Goal: Task Accomplishment & Management: Use online tool/utility

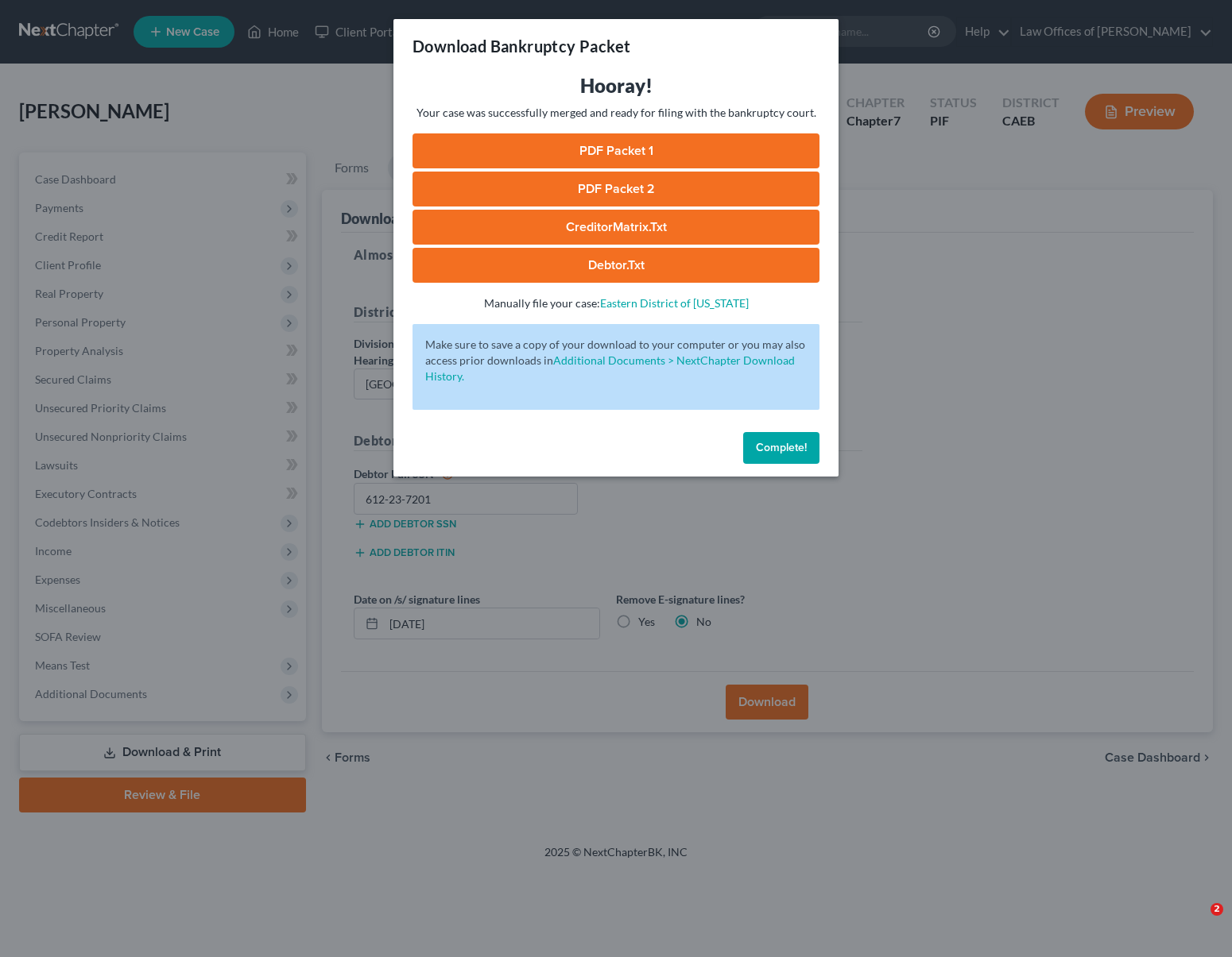
select select "0"
click at [798, 453] on span "Complete!" at bounding box center [781, 447] width 50 height 14
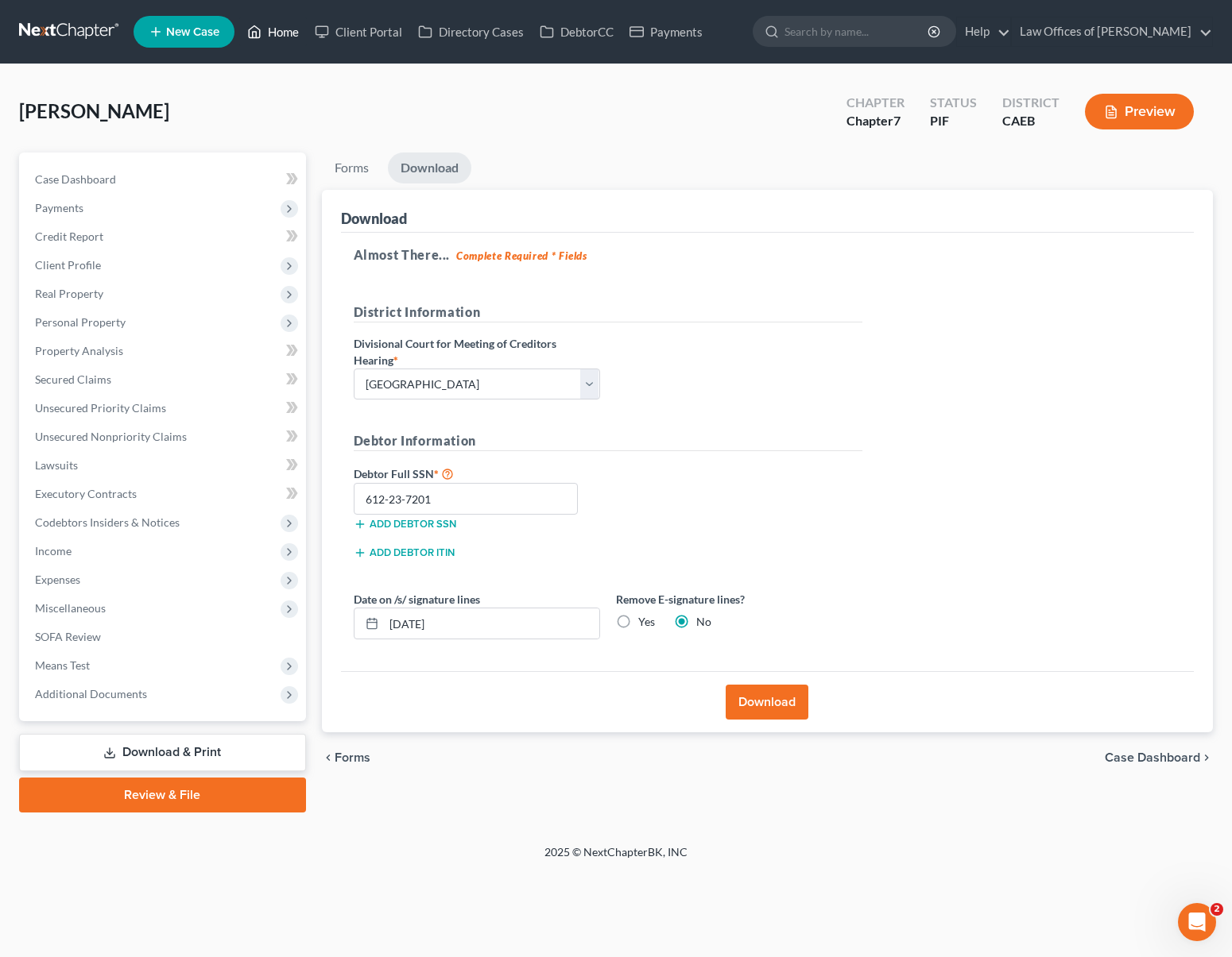
click at [274, 31] on link "Home" at bounding box center [273, 31] width 68 height 28
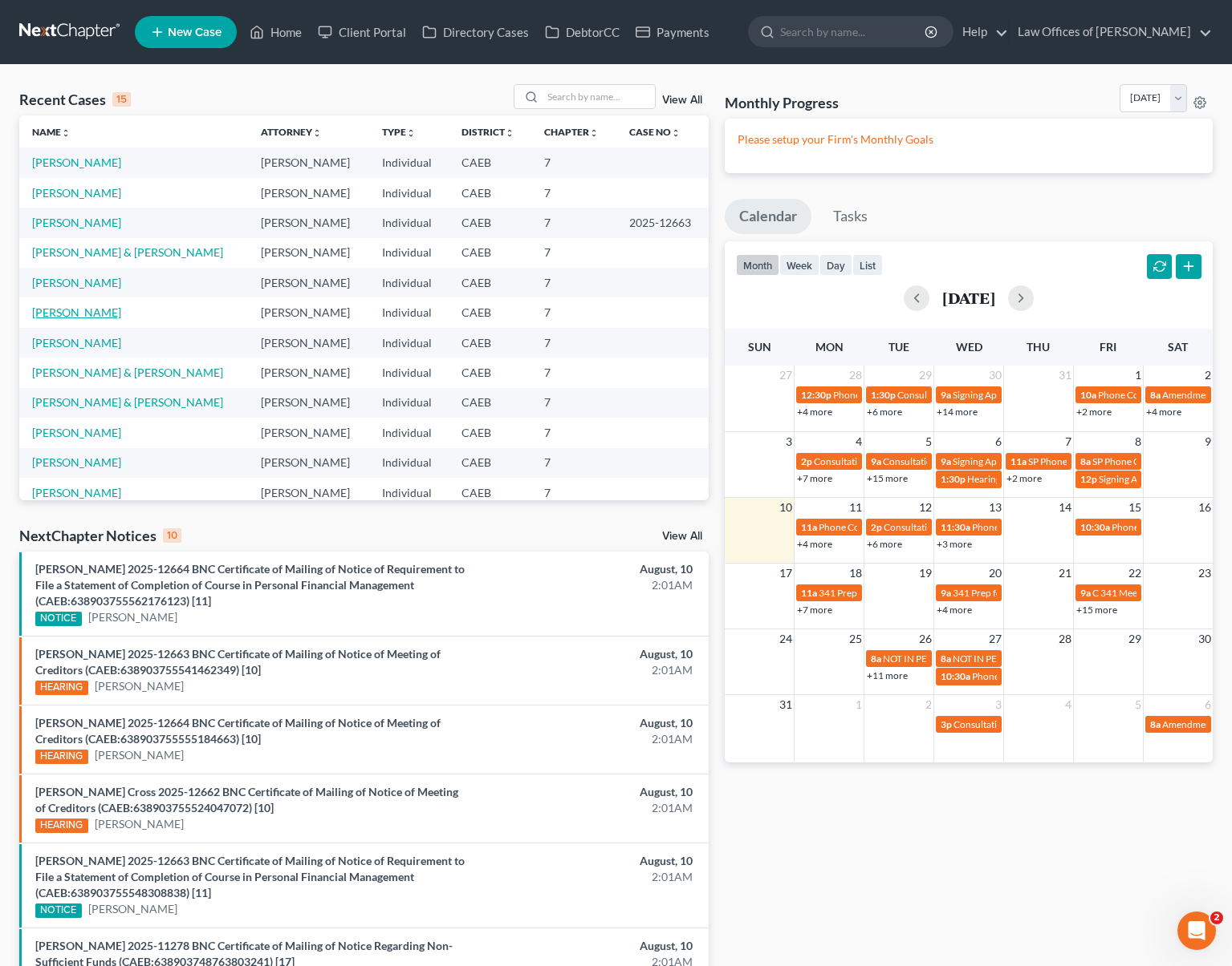
click at [122, 312] on link "[PERSON_NAME]" at bounding box center [76, 313] width 89 height 14
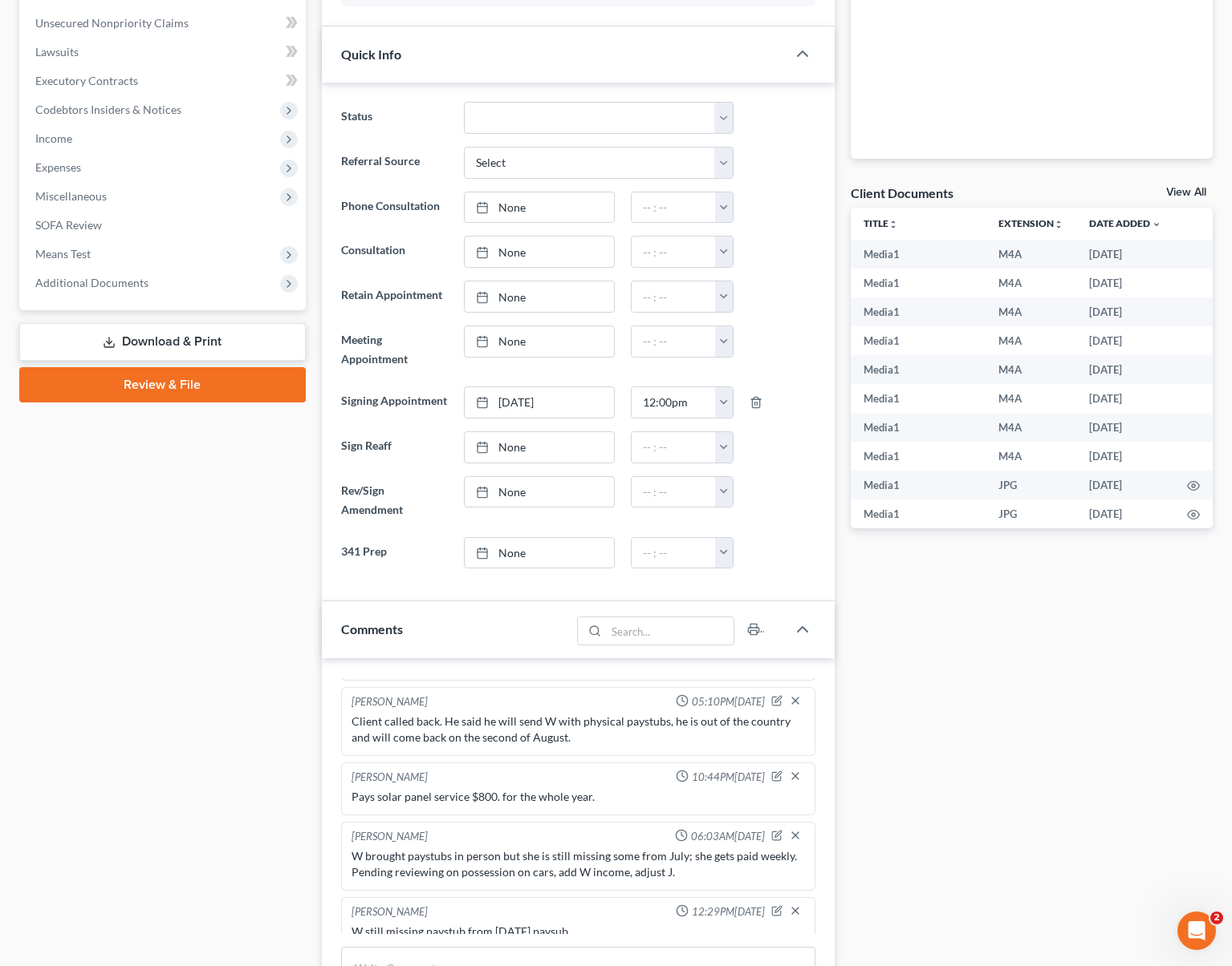
scroll to position [388, 0]
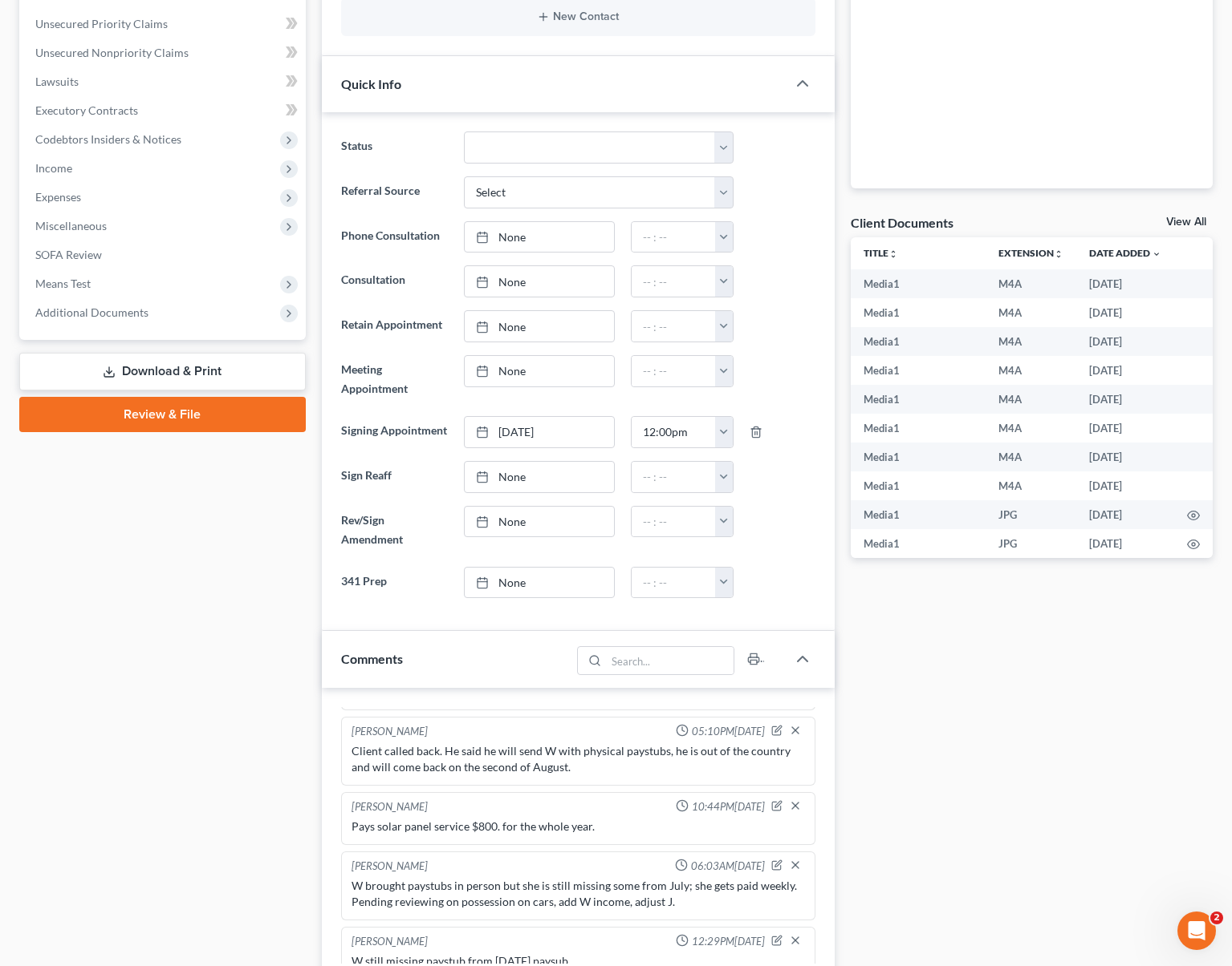
click at [212, 365] on link "Download & Print" at bounding box center [163, 371] width 286 height 37
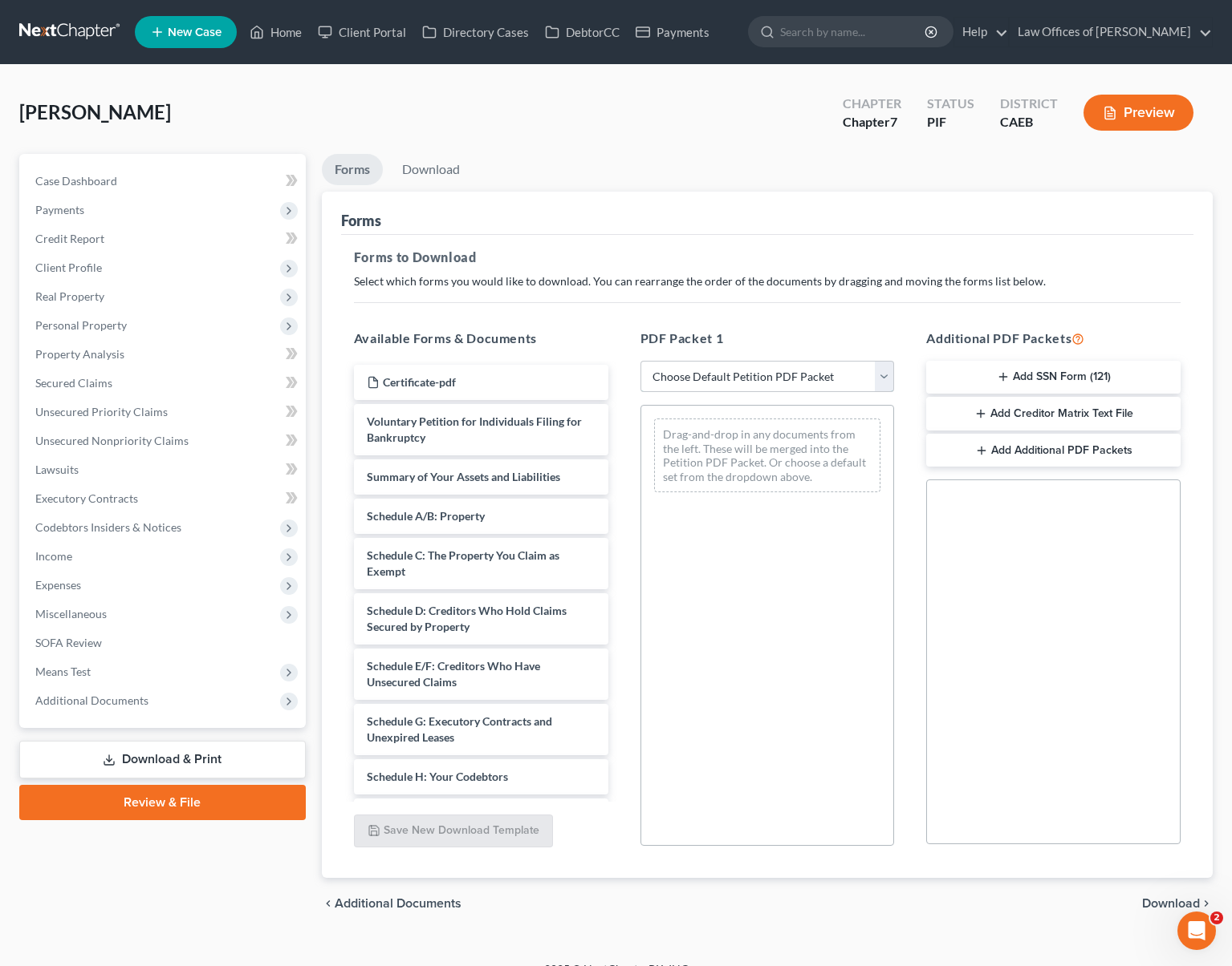
click at [885, 378] on select "Choose Default Petition PDF Packet Complete Bankruptcy Petition (all forms and …" at bounding box center [766, 376] width 254 height 32
select select "5"
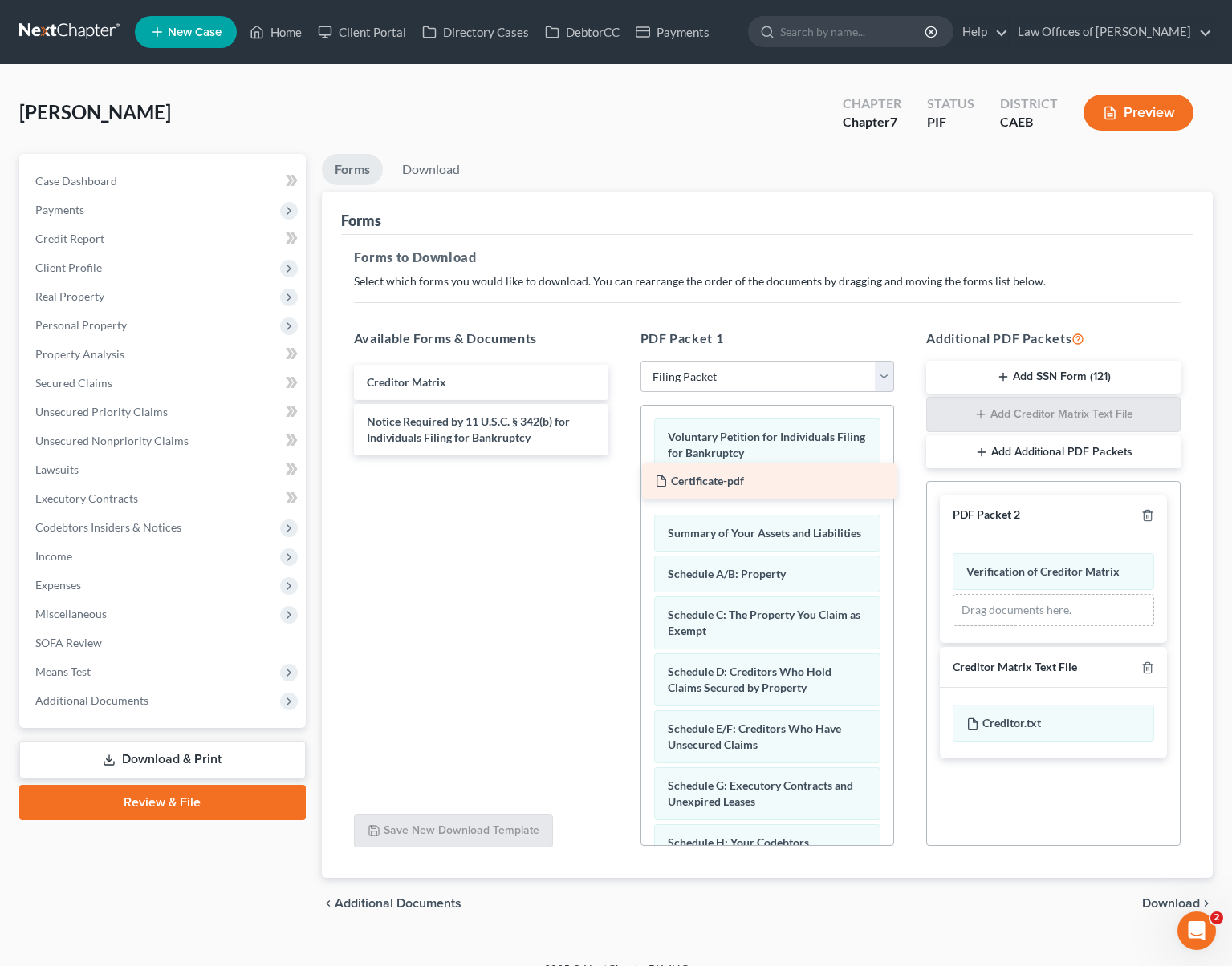
drag, startPoint x: 457, startPoint y: 380, endPoint x: 745, endPoint y: 480, distance: 304.9
click at [621, 456] on div "Certificate-pdf Certificate-pdf Creditor Matrix Notice Required by 11 U.S.C. § …" at bounding box center [481, 410] width 280 height 91
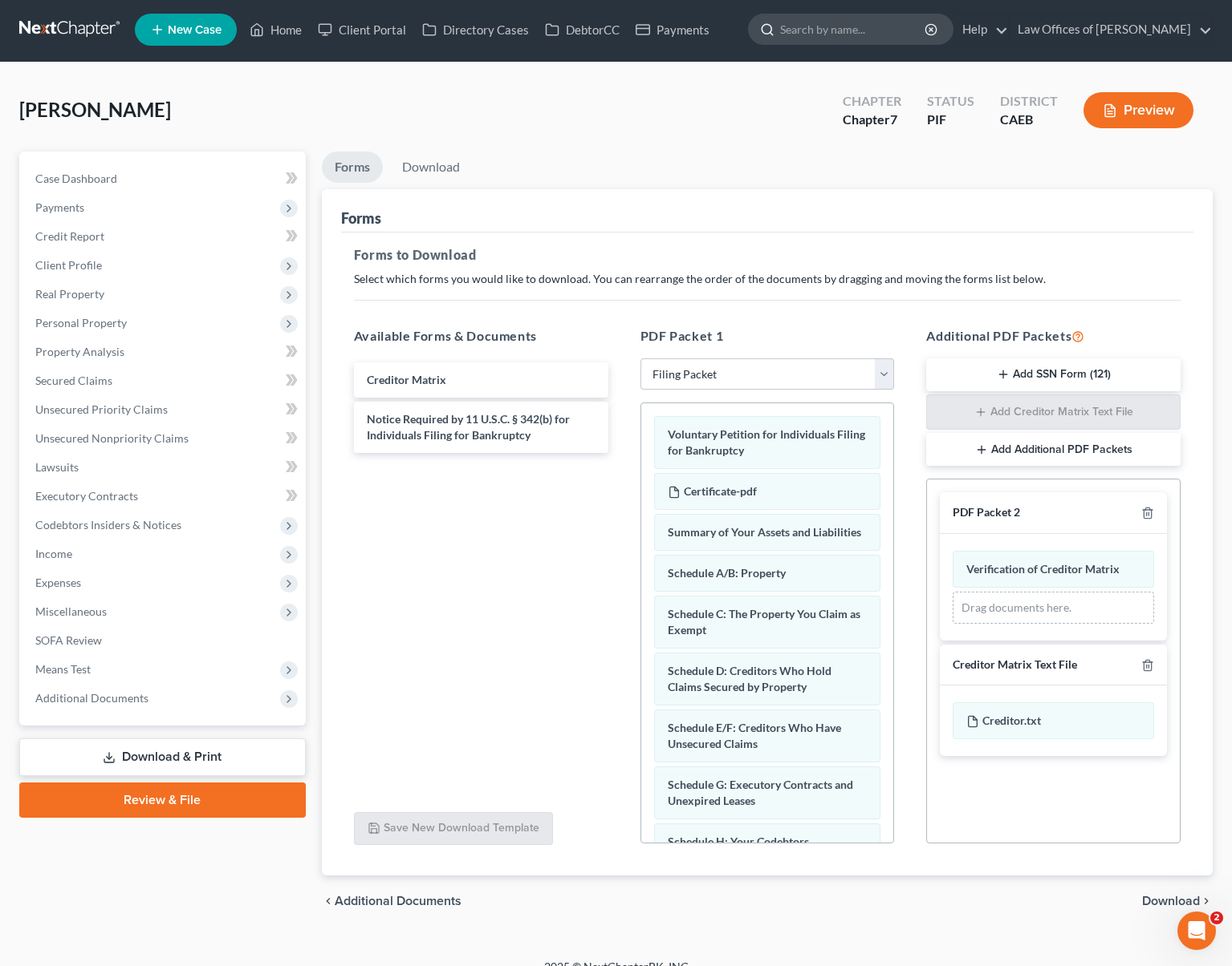
scroll to position [3, 0]
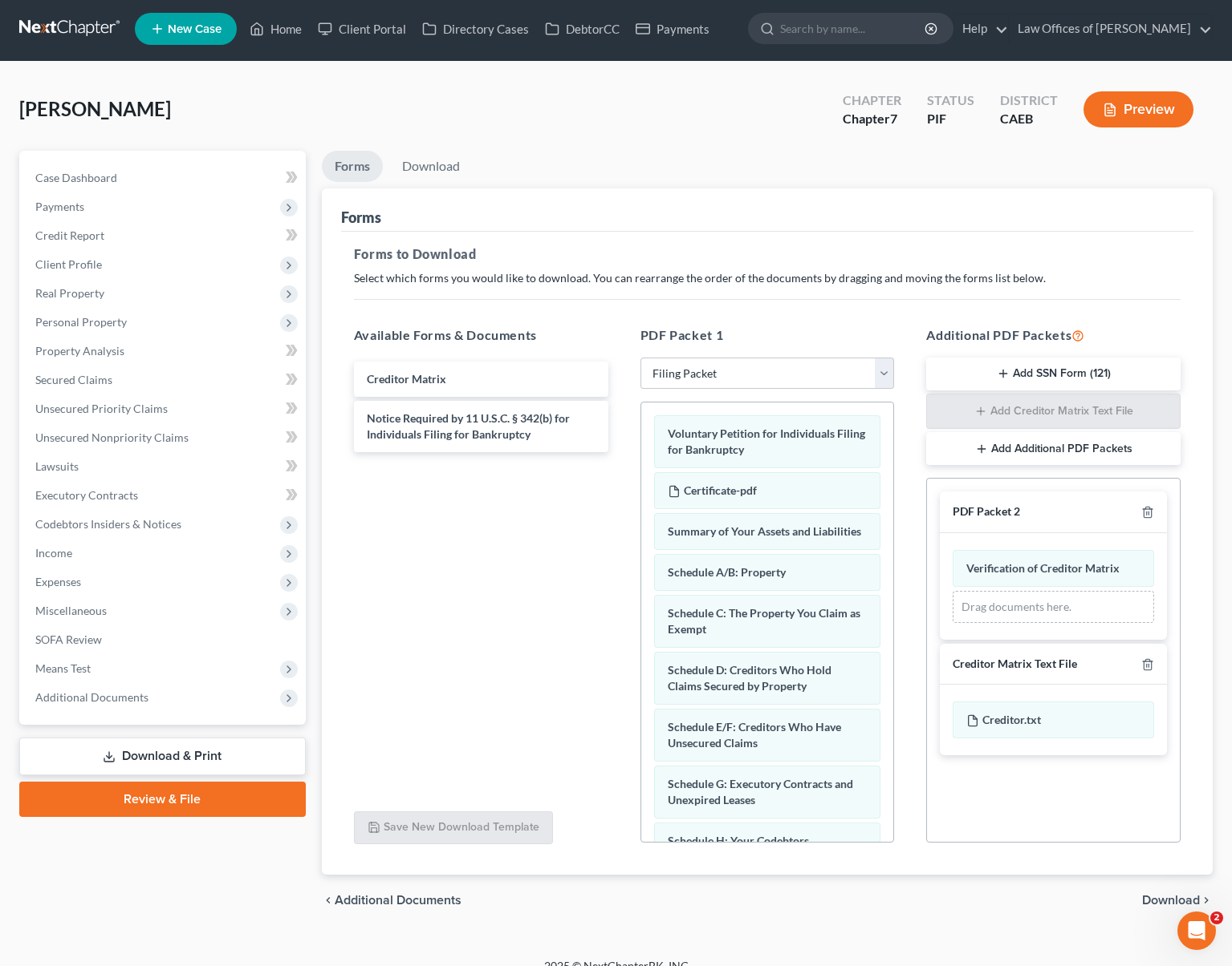
click at [995, 365] on button "Add SSN Form (121)" at bounding box center [1053, 374] width 254 height 33
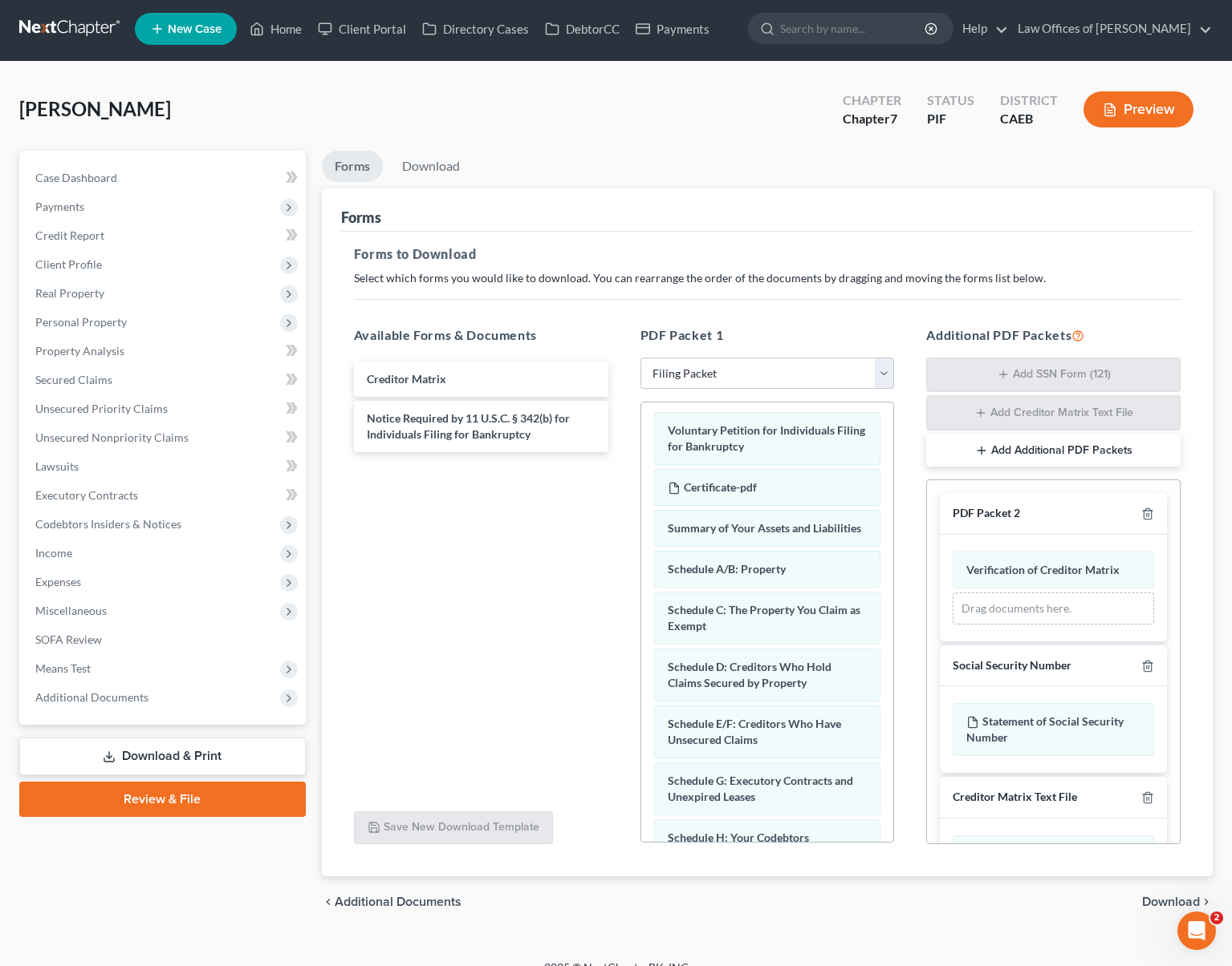
click at [1194, 901] on span "Download" at bounding box center [1170, 901] width 58 height 13
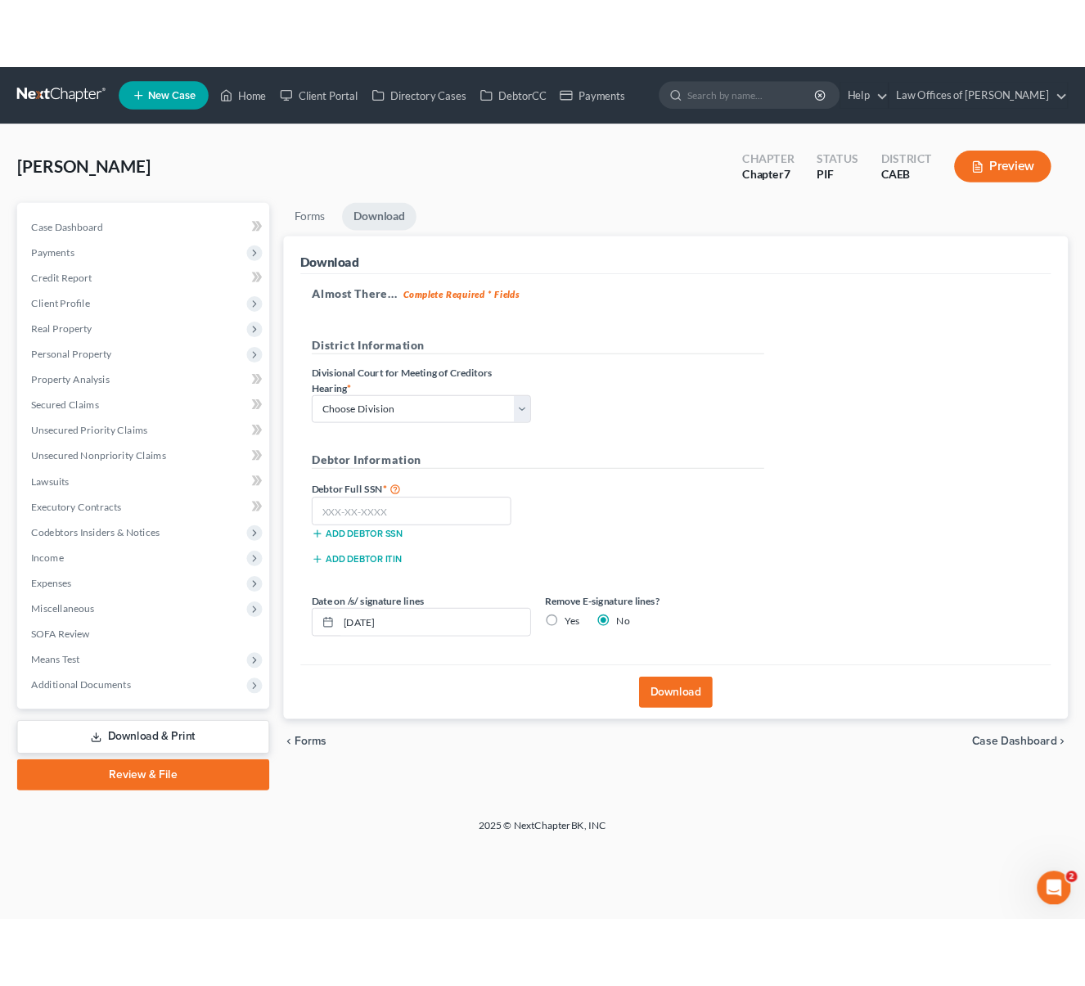
scroll to position [0, 0]
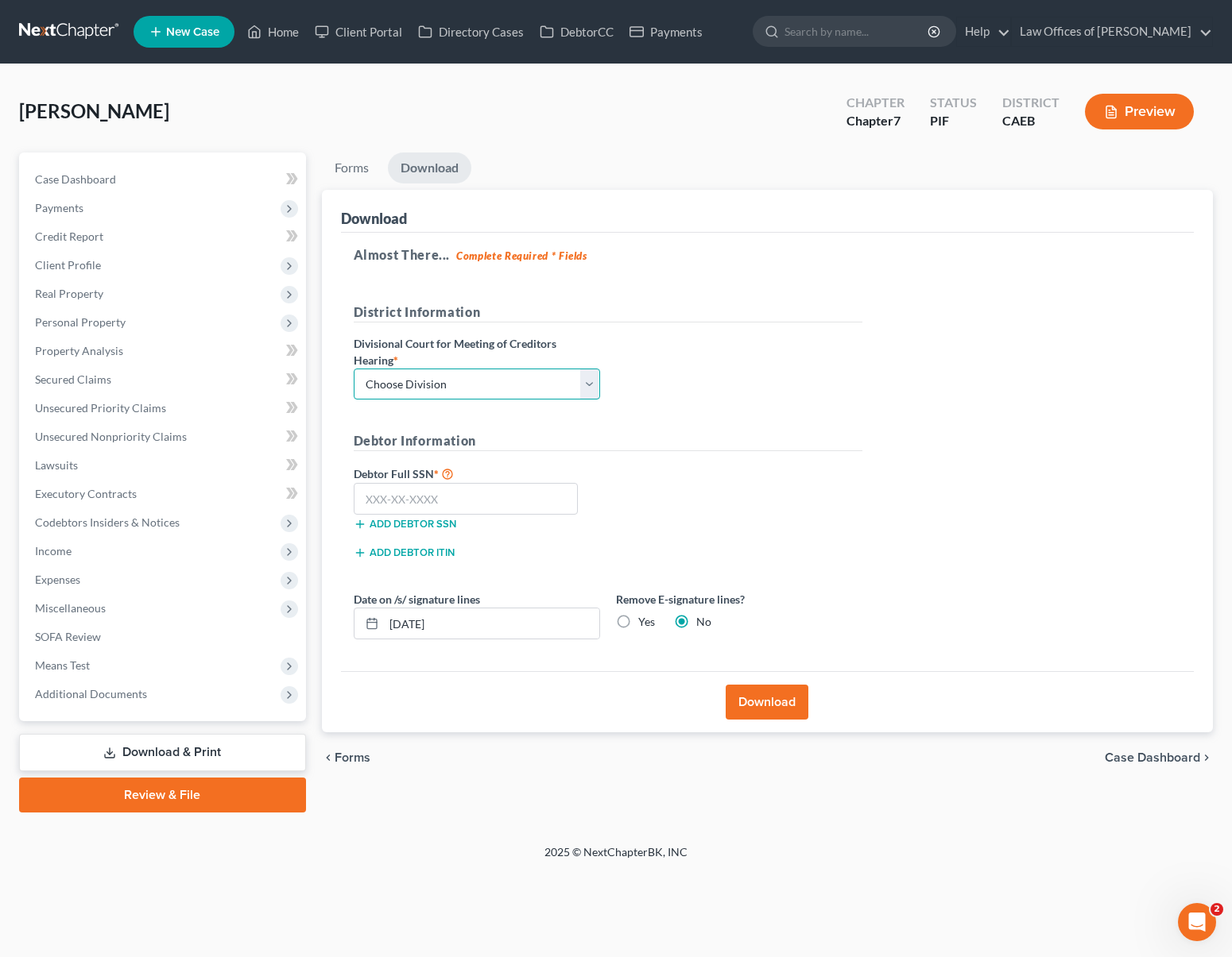
click at [584, 381] on select "Choose Division Fresno Modesto [GEOGRAPHIC_DATA]" at bounding box center [477, 384] width 247 height 32
select select "0"
click at [464, 495] on input "text" at bounding box center [466, 499] width 225 height 32
type input "621-20-4575"
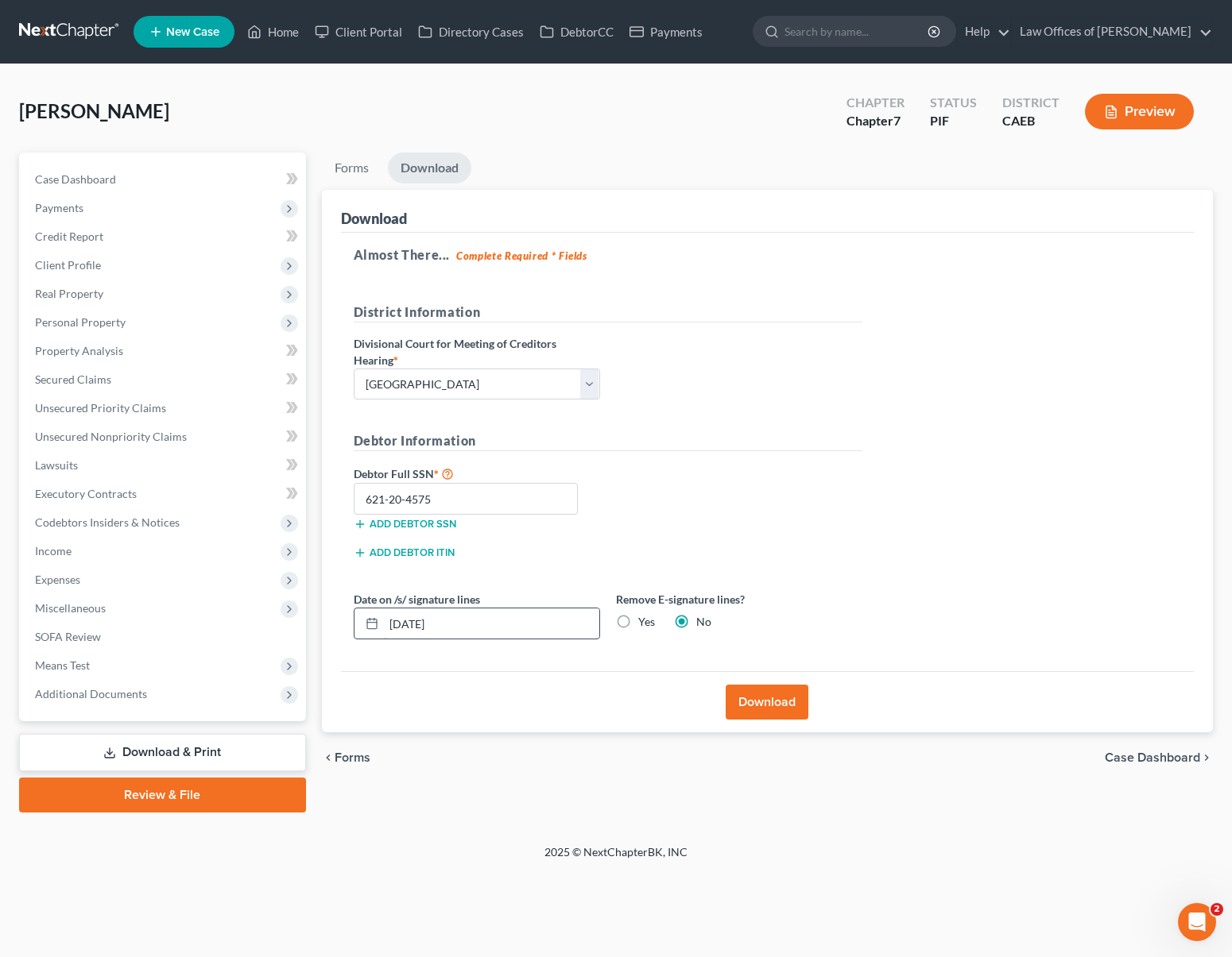
click at [471, 618] on input "[DATE]" at bounding box center [491, 623] width 216 height 30
type input "[DATE]"
click at [764, 702] on button "Download" at bounding box center [766, 703] width 83 height 35
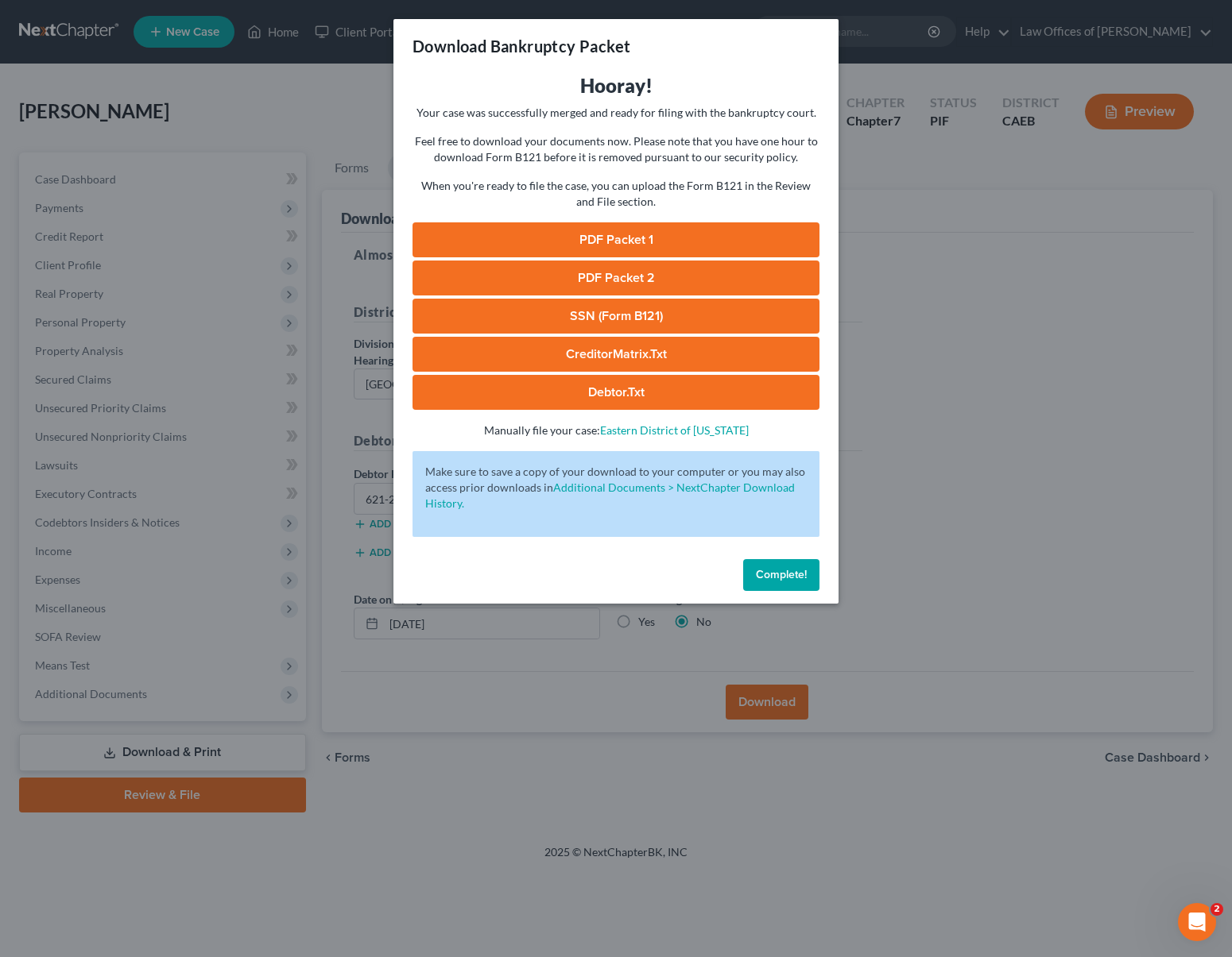
click at [633, 230] on link "PDF Packet 1" at bounding box center [616, 240] width 407 height 35
click at [770, 274] on link "PDF Packet 2" at bounding box center [616, 278] width 407 height 35
click at [628, 319] on link "SSN (Form B121)" at bounding box center [616, 316] width 407 height 35
click at [660, 355] on link "CreditorMatrix.txt" at bounding box center [616, 354] width 407 height 35
click at [647, 394] on link "Debtor.txt" at bounding box center [616, 392] width 407 height 35
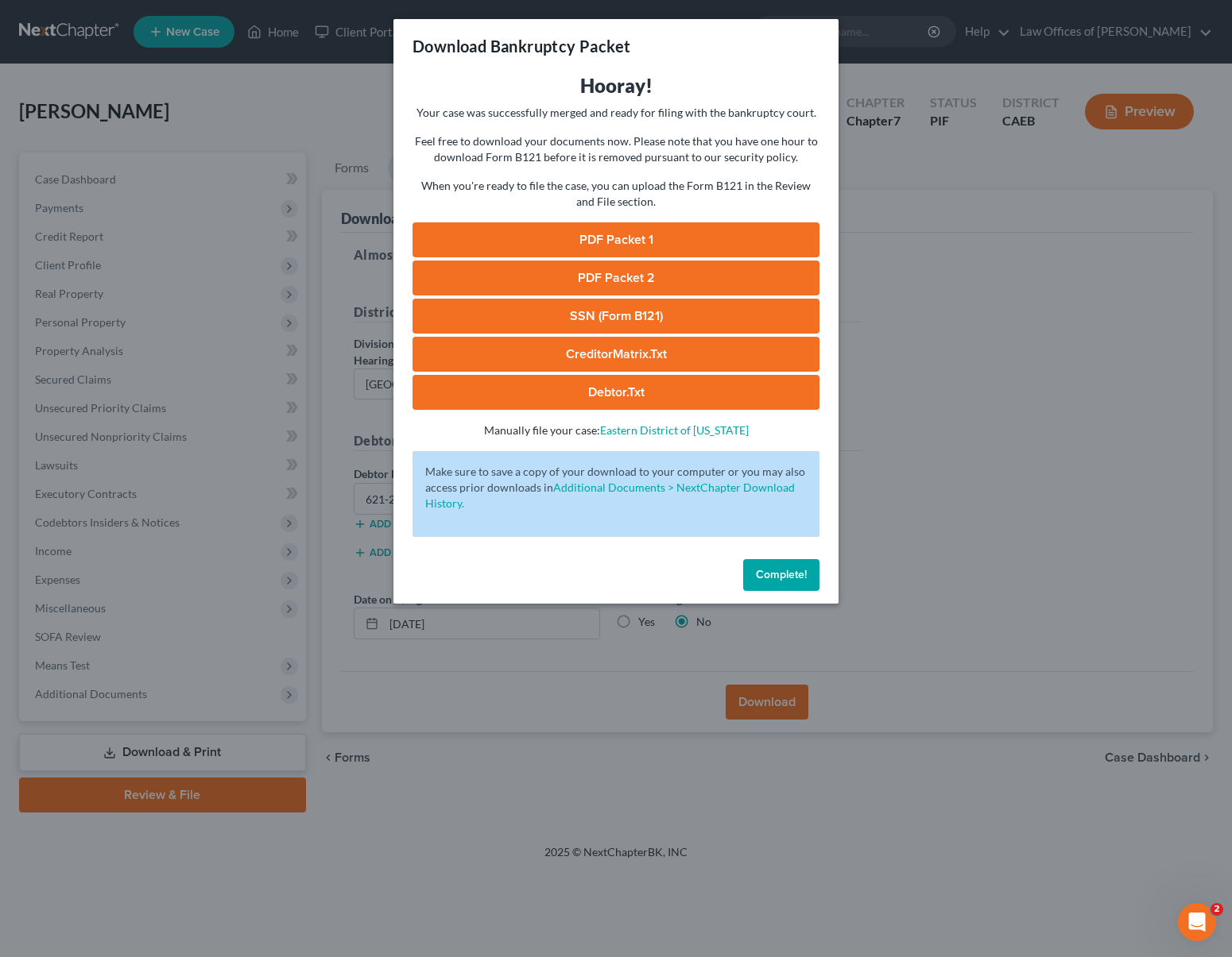
click at [782, 578] on span "Complete!" at bounding box center [781, 575] width 50 height 14
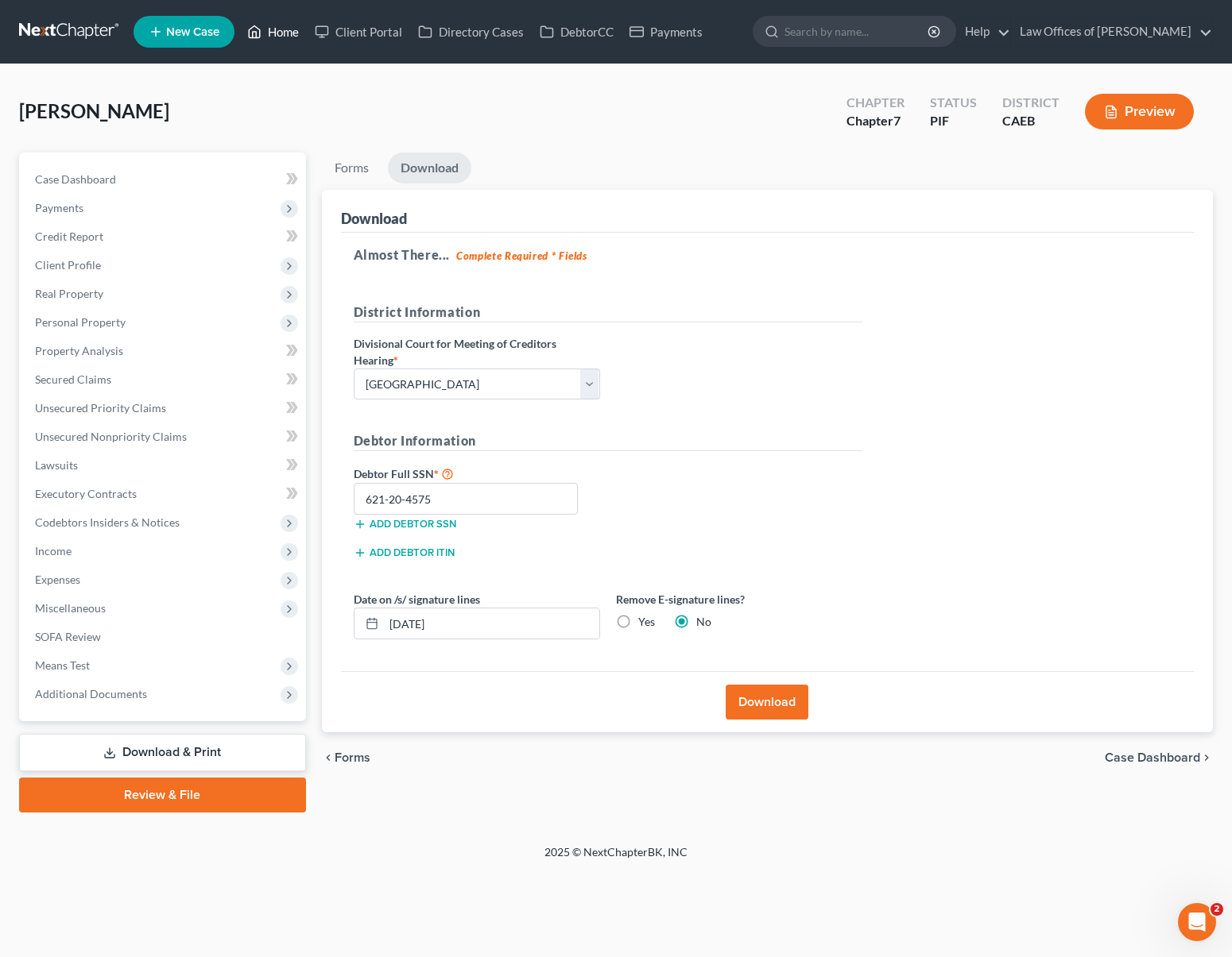
click at [269, 28] on link "Home" at bounding box center [273, 31] width 68 height 28
